Goal: Task Accomplishment & Management: Manage account settings

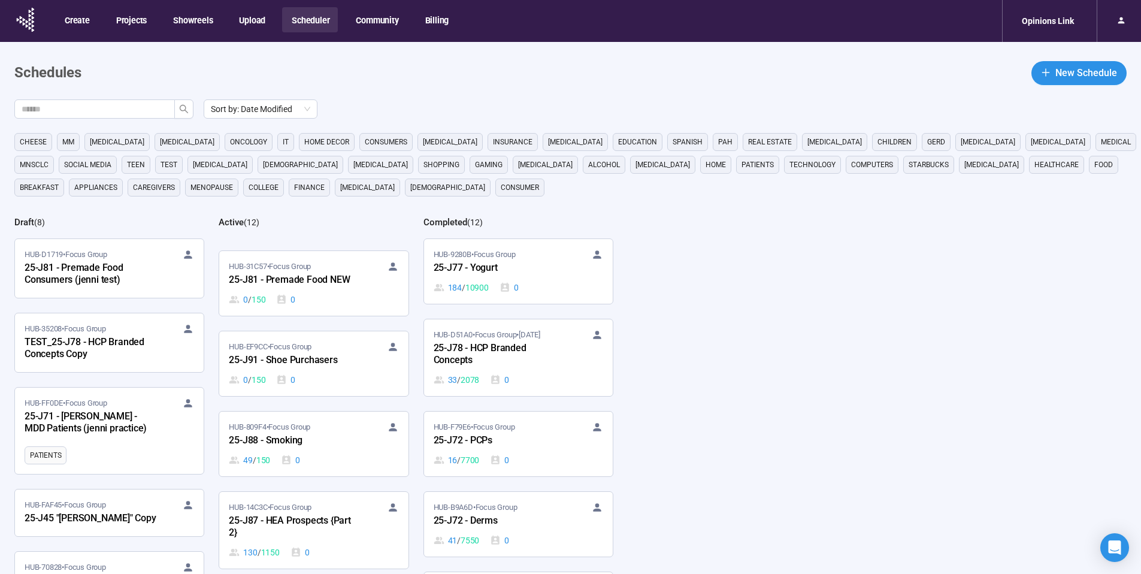
scroll to position [84, 0]
click at [306, 430] on div "25-J88 - Smoking" at bounding box center [295, 437] width 132 height 16
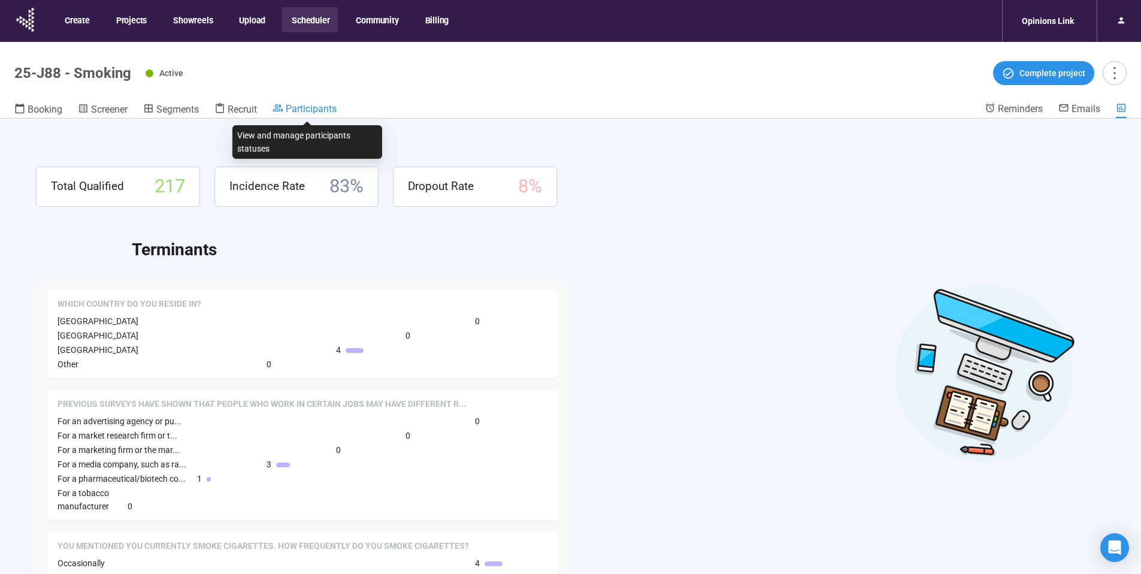
click at [306, 110] on span "Participants" at bounding box center [311, 108] width 51 height 11
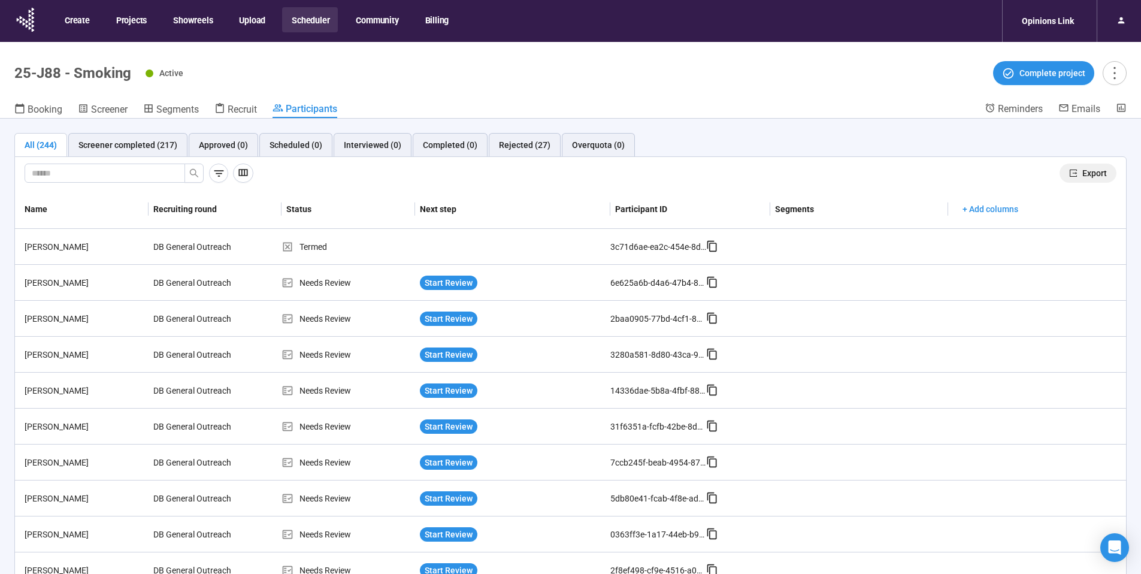
click at [1092, 174] on span "Export" at bounding box center [1095, 173] width 25 height 13
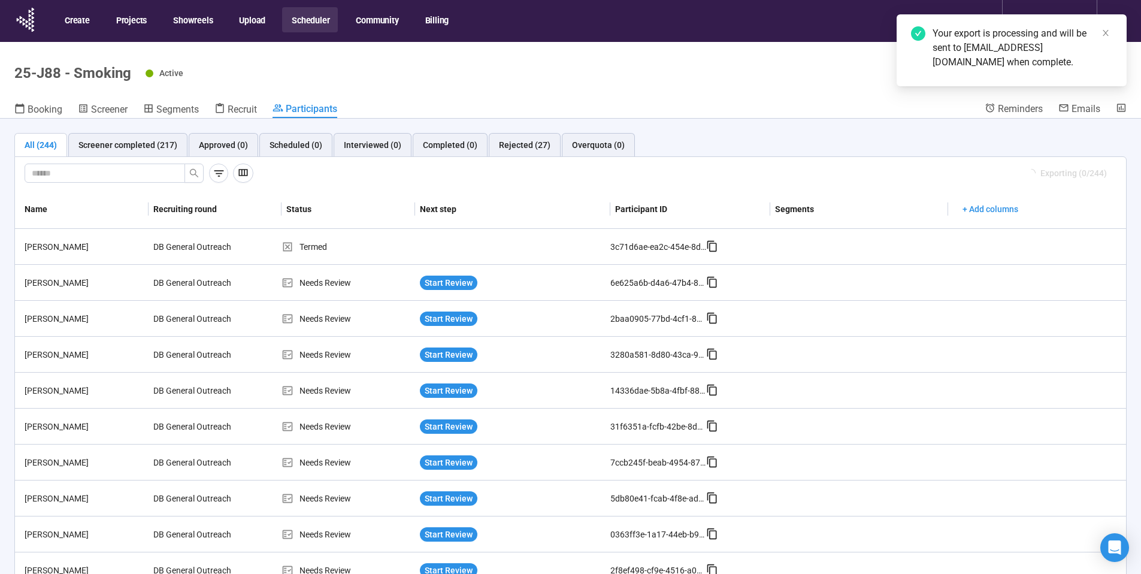
click at [311, 25] on button "Scheduler" at bounding box center [310, 19] width 56 height 25
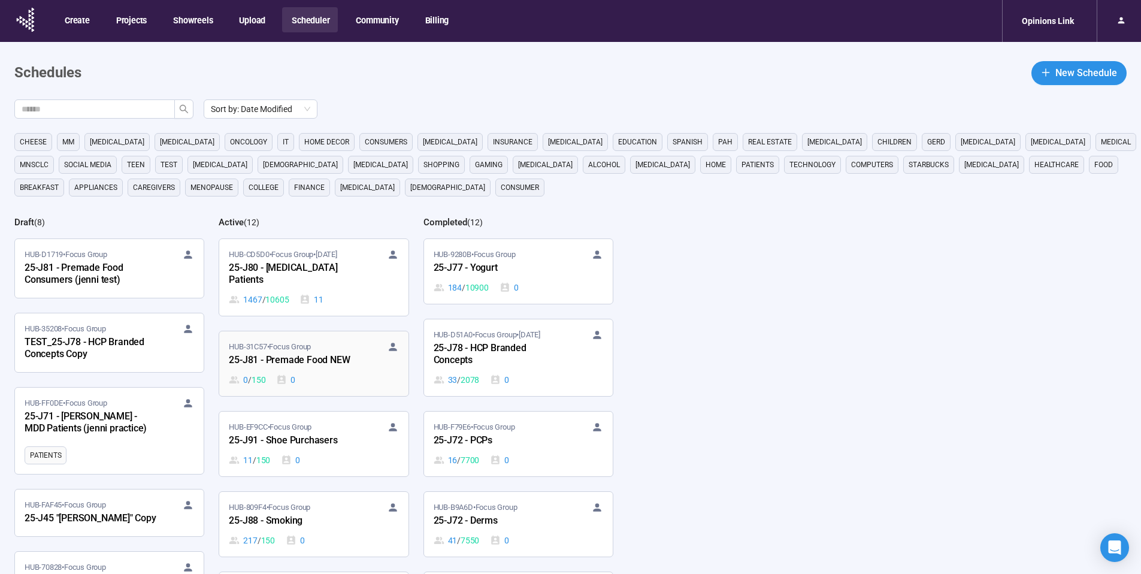
click at [349, 355] on div "25-J81 - Premade Food NEW" at bounding box center [295, 361] width 132 height 16
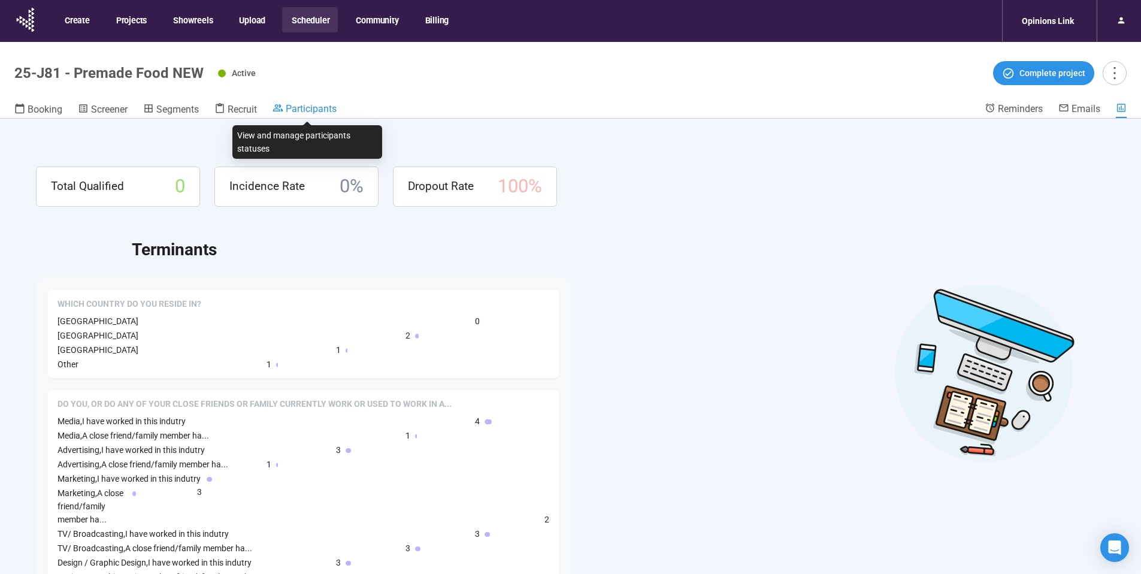
click at [300, 111] on span "Participants" at bounding box center [311, 108] width 51 height 11
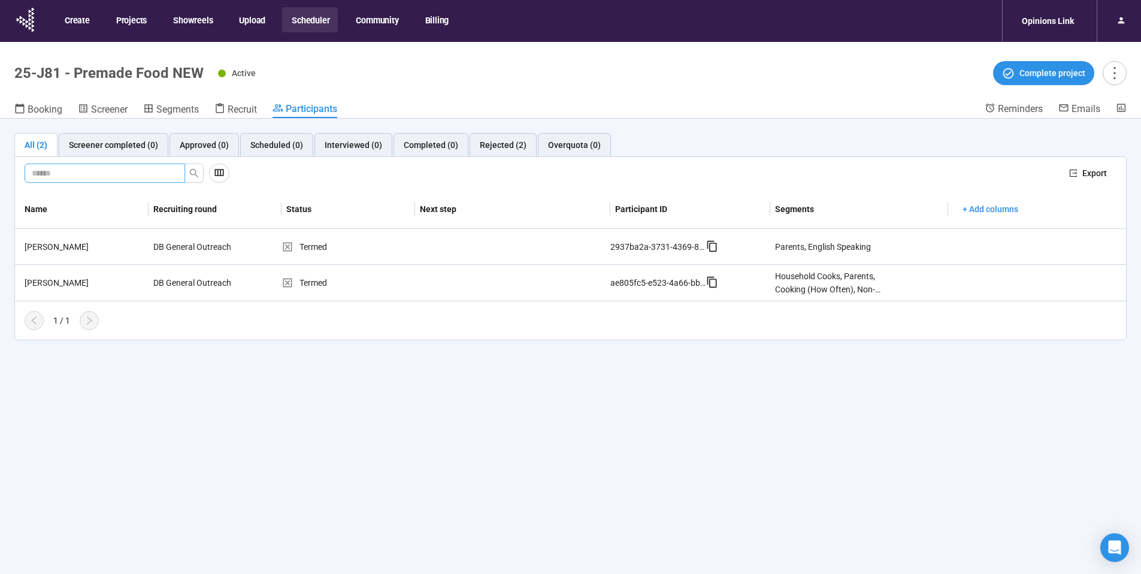
click at [122, 178] on input "text" at bounding box center [100, 173] width 137 height 13
paste input "********"
click at [196, 172] on icon "search" at bounding box center [194, 173] width 10 height 10
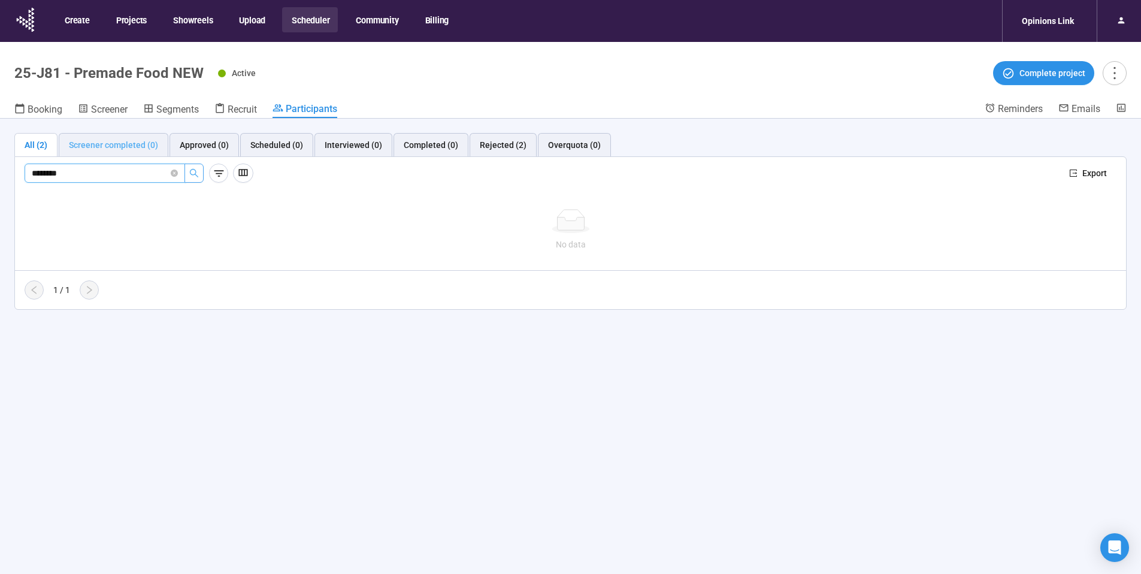
type input "********"
click at [104, 147] on div "Screener completed (0)" at bounding box center [113, 144] width 89 height 13
click at [192, 171] on icon "search" at bounding box center [194, 173] width 10 height 10
click at [175, 173] on icon "close-circle" at bounding box center [174, 173] width 7 height 7
click at [307, 21] on button "Scheduler" at bounding box center [310, 19] width 56 height 25
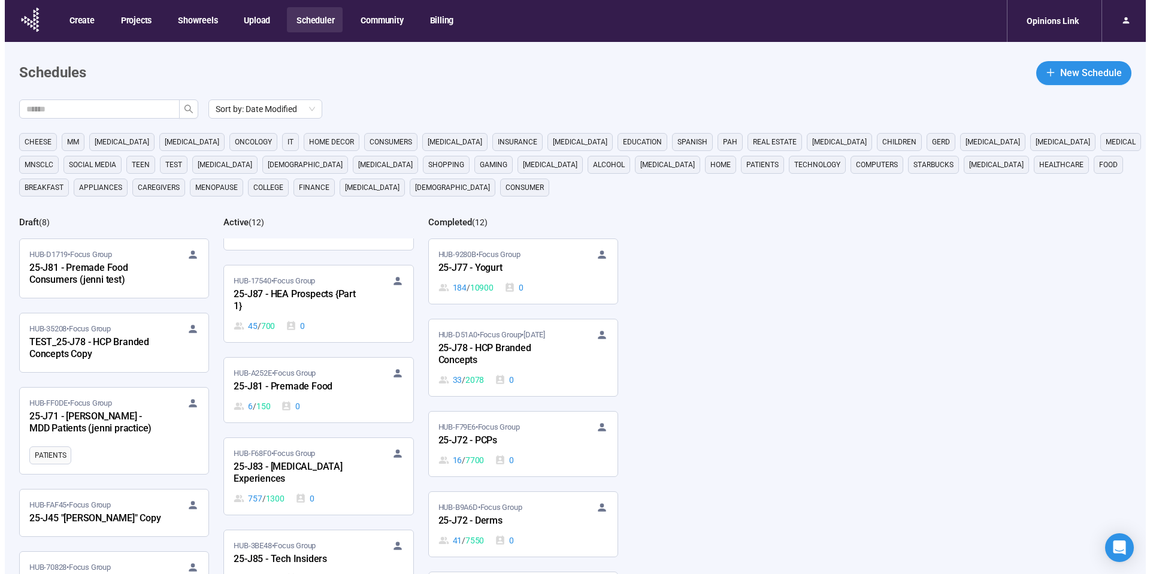
scroll to position [400, 0]
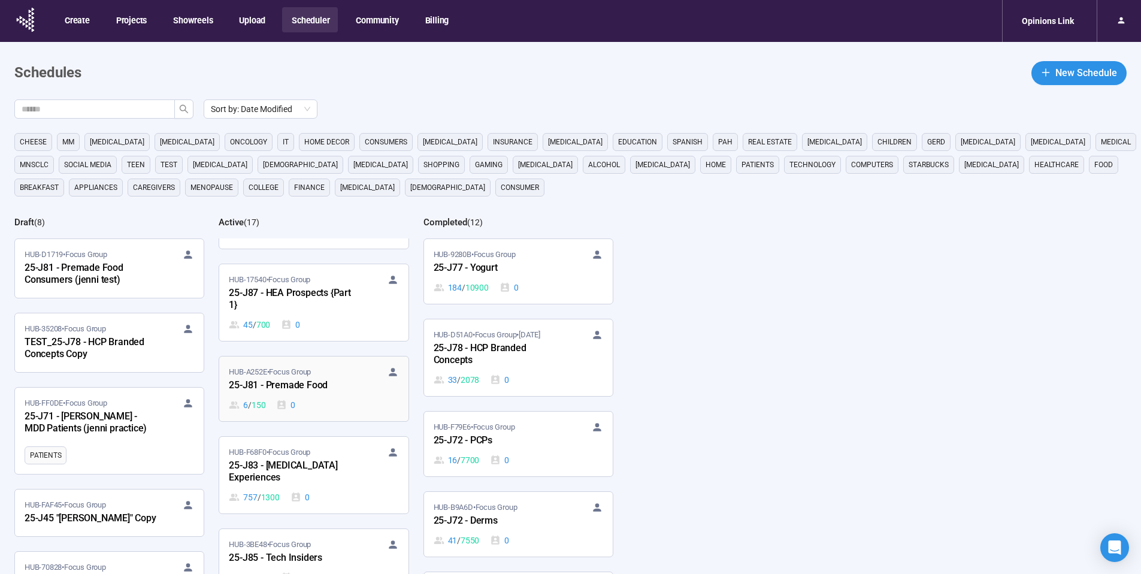
click at [319, 376] on div "HUB-A252E • Focus Group" at bounding box center [314, 372] width 170 height 12
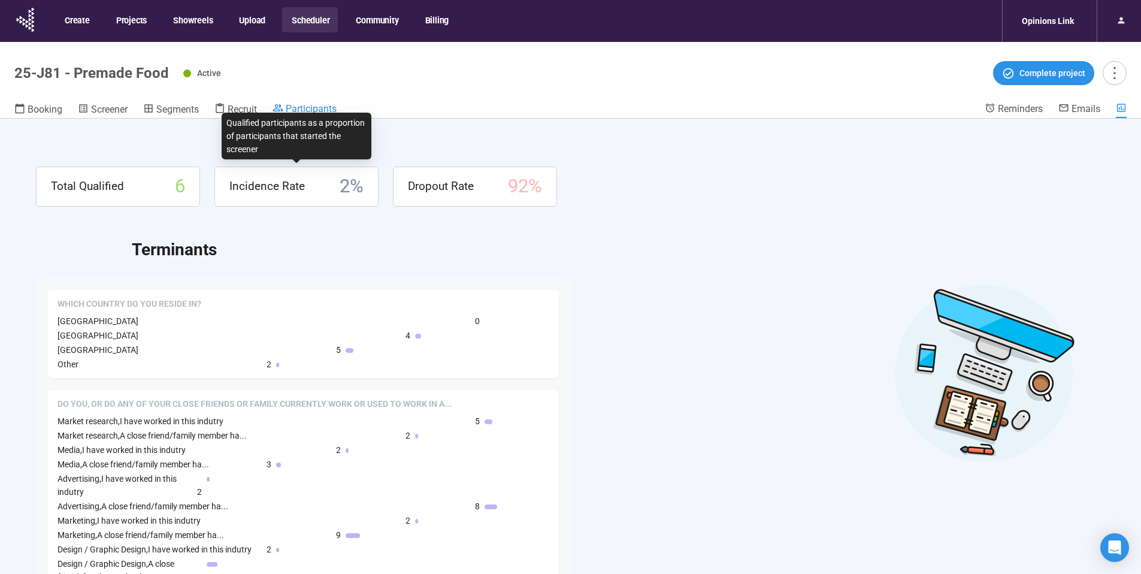
click at [303, 106] on span "Participants" at bounding box center [311, 108] width 51 height 11
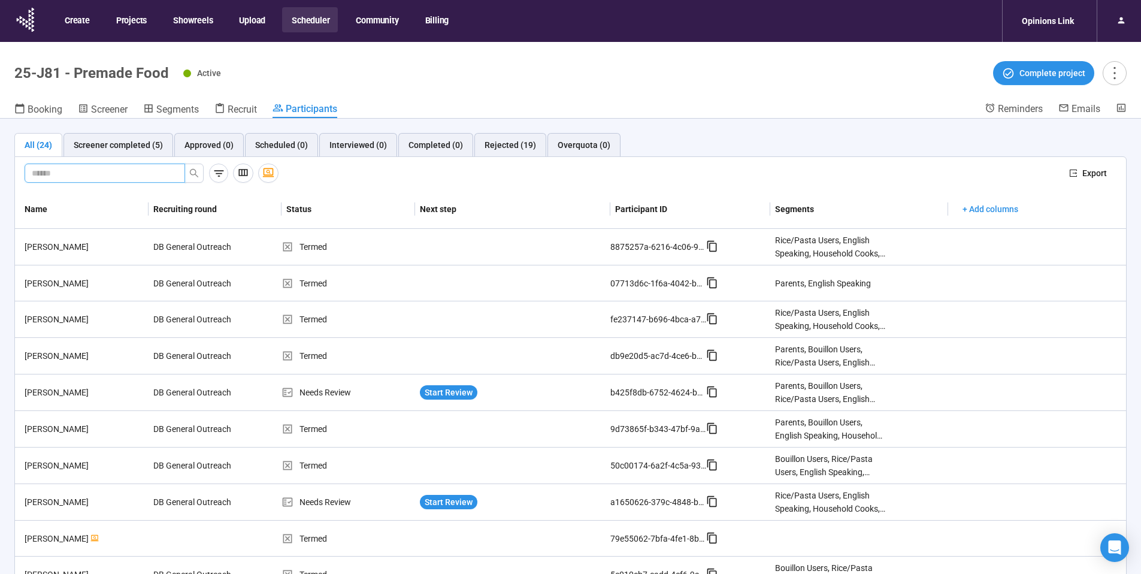
click at [150, 174] on input "text" at bounding box center [100, 173] width 137 height 13
paste input "********"
click at [195, 173] on icon "search" at bounding box center [194, 173] width 8 height 8
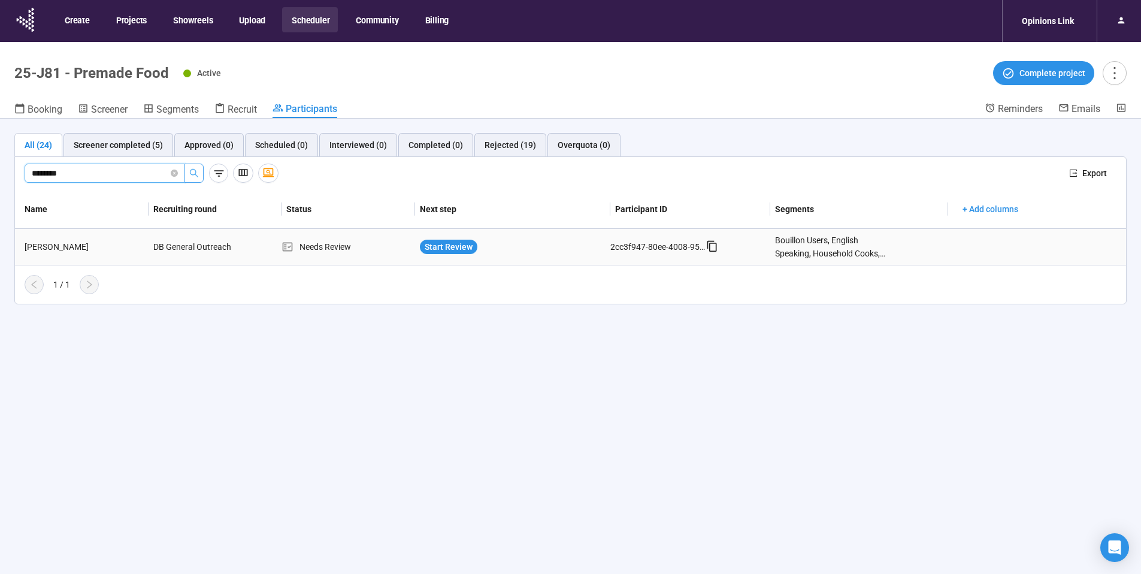
type input "********"
click at [81, 247] on div "Giuseppe Ferrazza" at bounding box center [84, 246] width 129 height 13
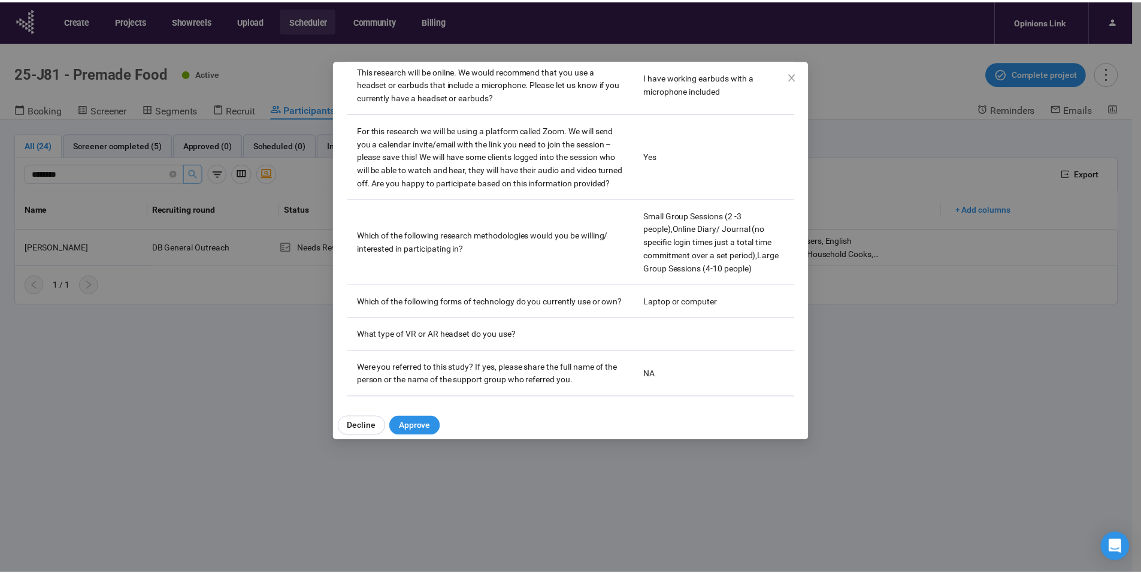
scroll to position [4049, 0]
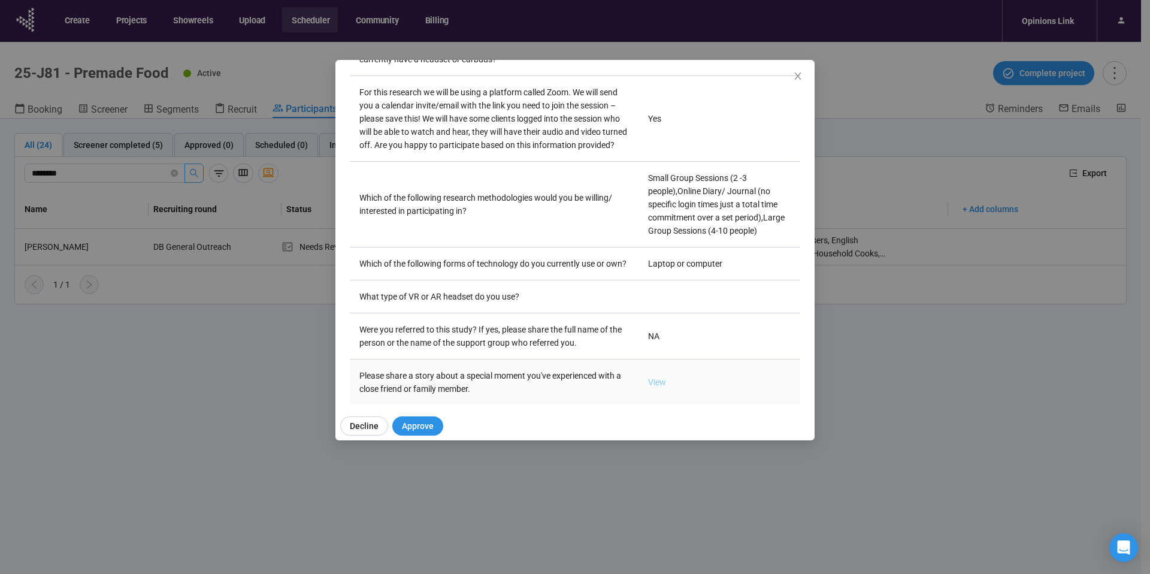
click at [648, 377] on link "View" at bounding box center [657, 382] width 18 height 10
click at [796, 73] on icon "close" at bounding box center [798, 76] width 10 height 10
